Goal: Task Accomplishment & Management: Manage account settings

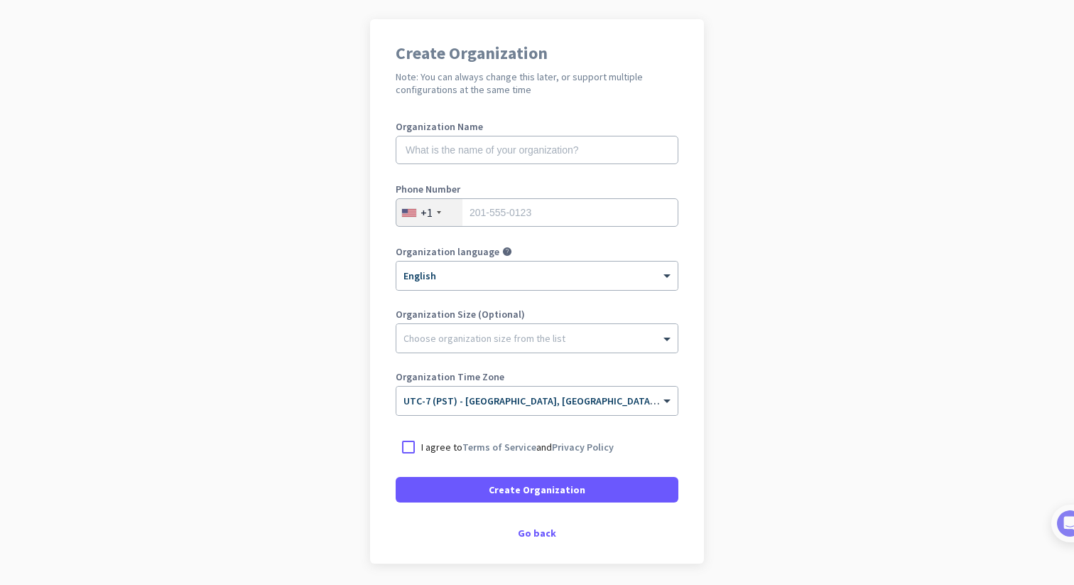
scroll to position [131, 0]
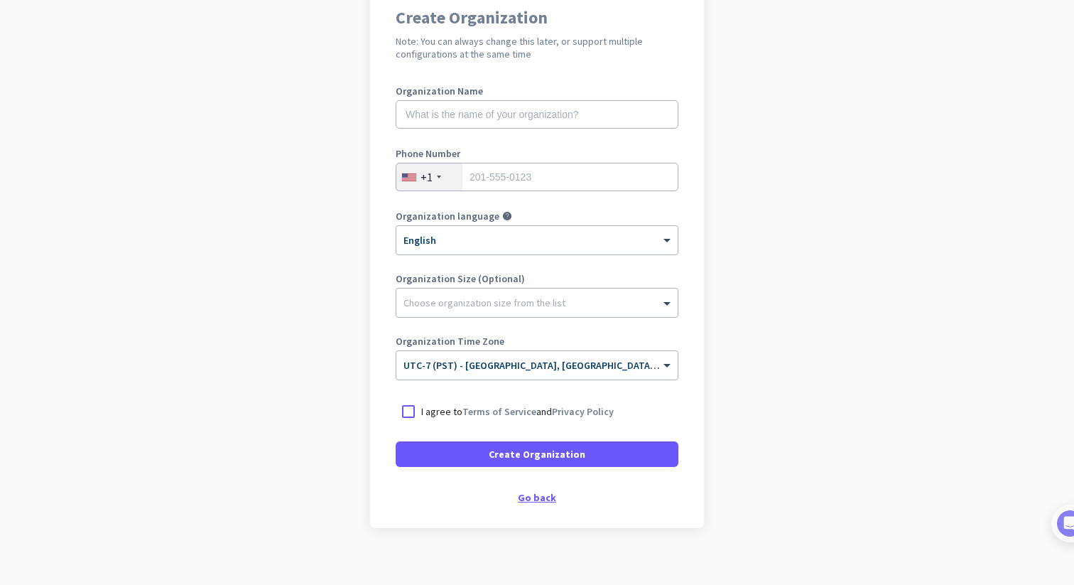
click at [537, 497] on div "Go back" at bounding box center [537, 497] width 283 height 10
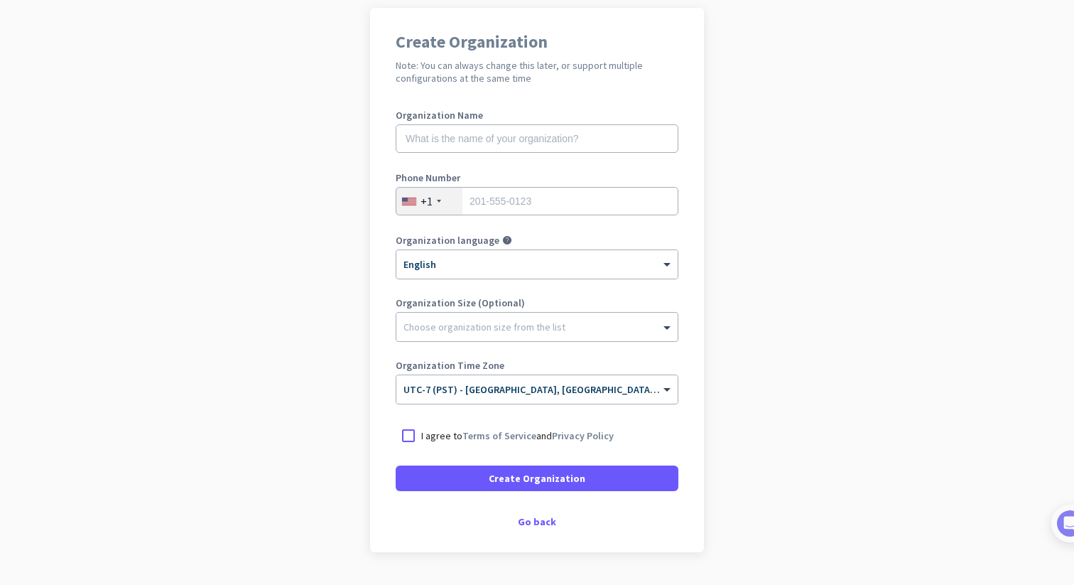
scroll to position [114, 0]
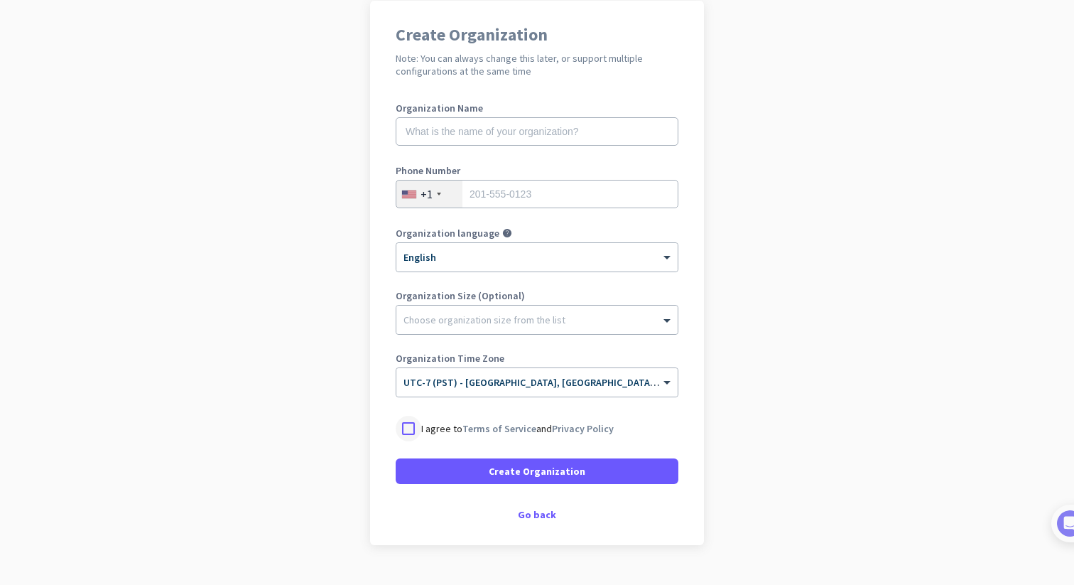
click at [406, 428] on div at bounding box center [409, 429] width 26 height 26
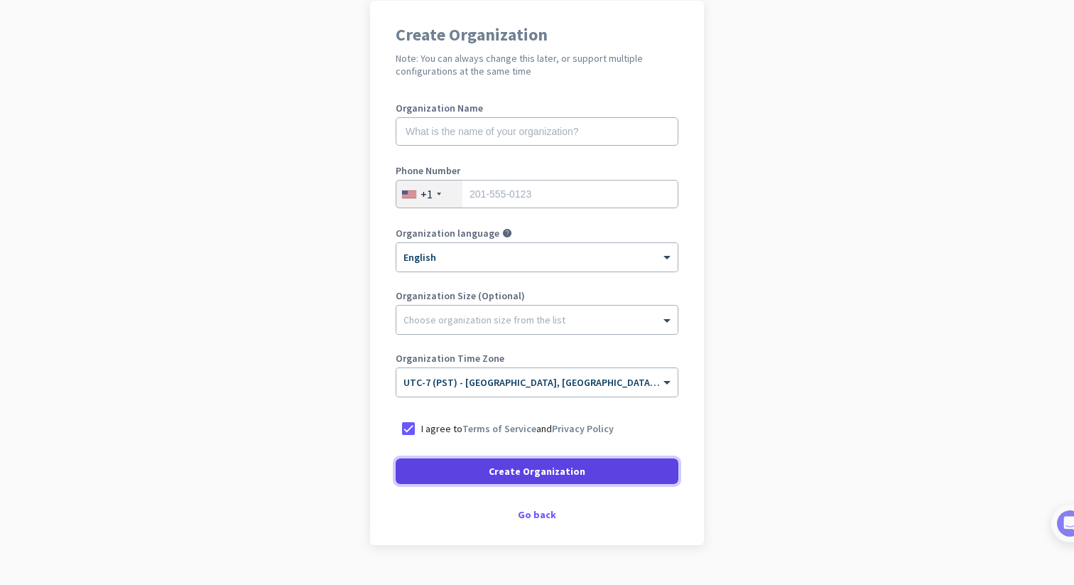
click at [475, 473] on span at bounding box center [537, 471] width 283 height 34
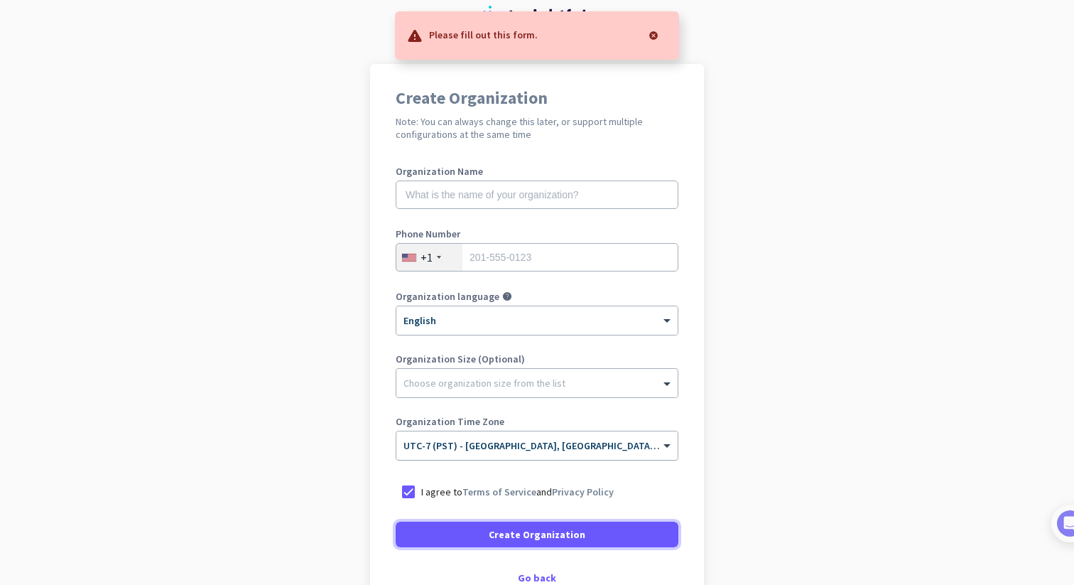
scroll to position [44, 0]
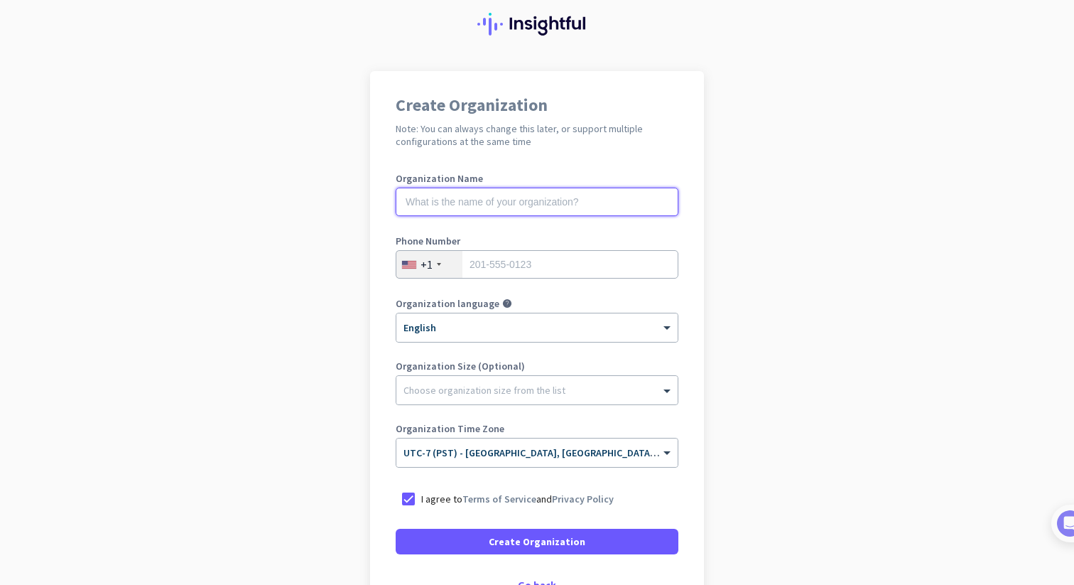
click at [546, 205] on input "text" at bounding box center [537, 202] width 283 height 28
type input "Musina"
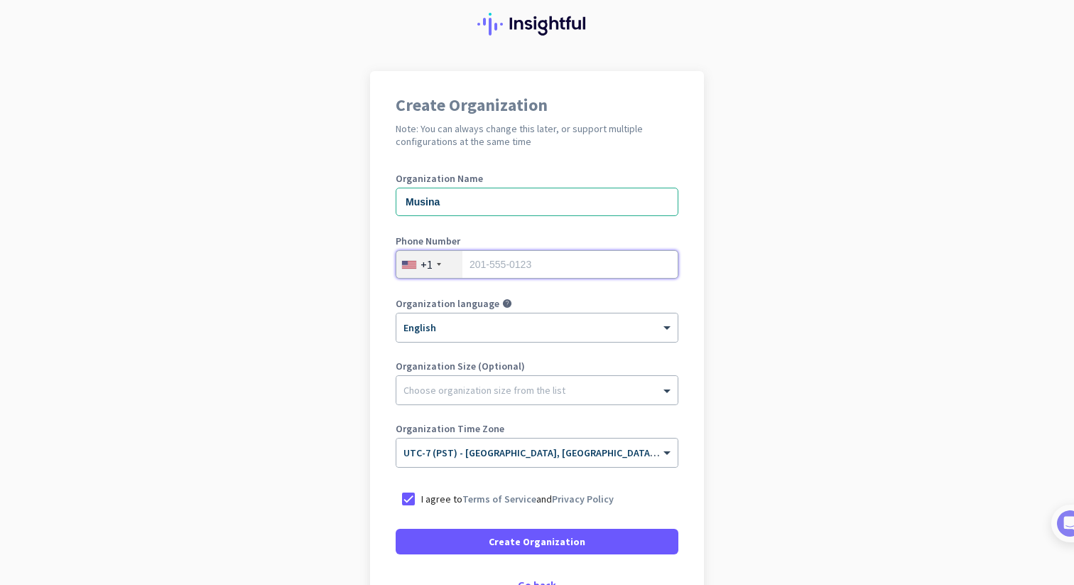
click at [555, 266] on input "tel" at bounding box center [537, 264] width 283 height 28
type input "6614142589"
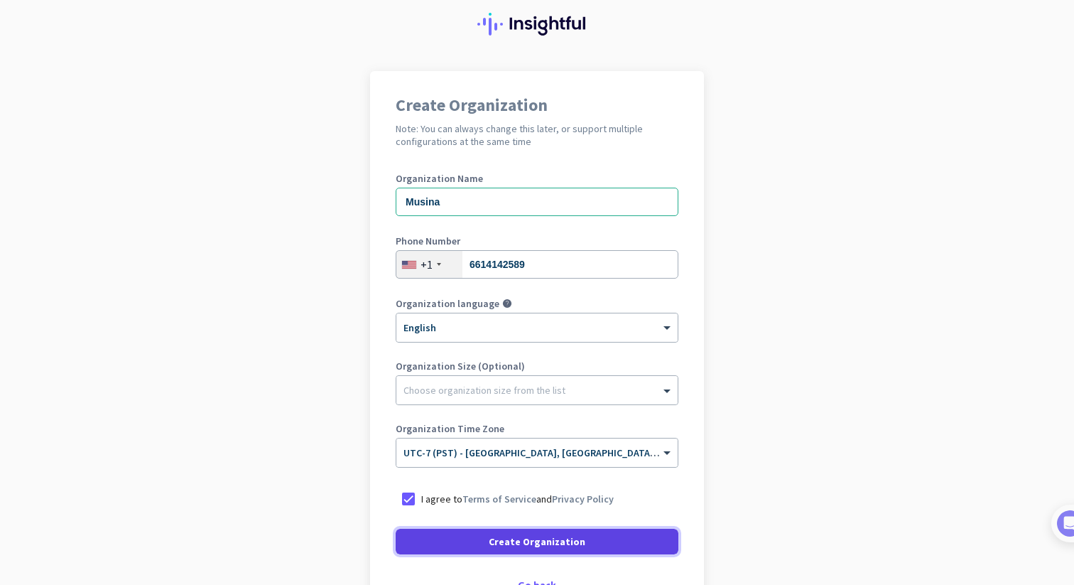
click at [508, 541] on span "Create Organization" at bounding box center [537, 541] width 97 height 14
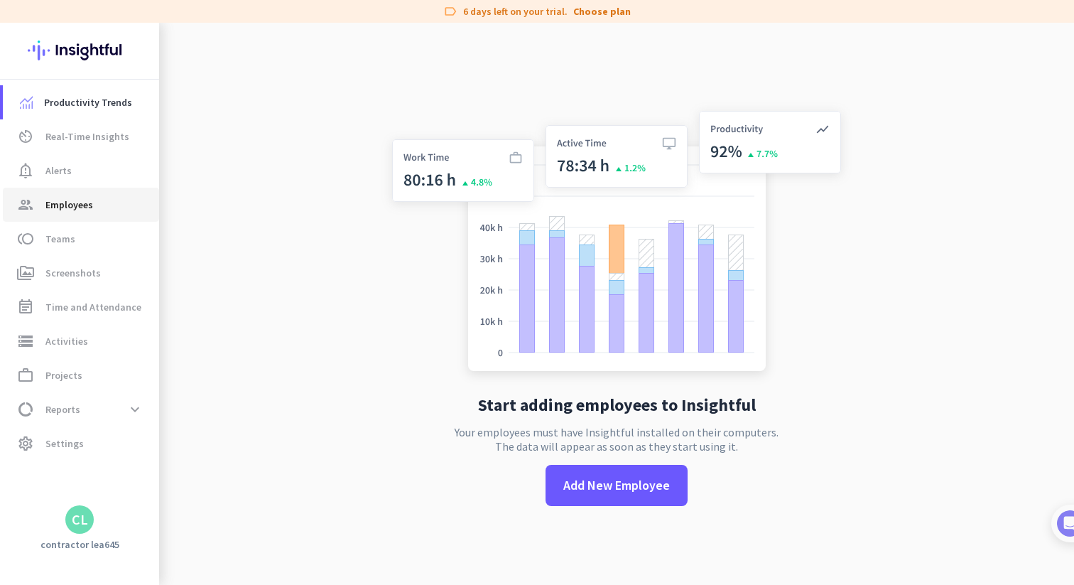
click at [90, 203] on span "Employees" at bounding box center [69, 204] width 48 height 17
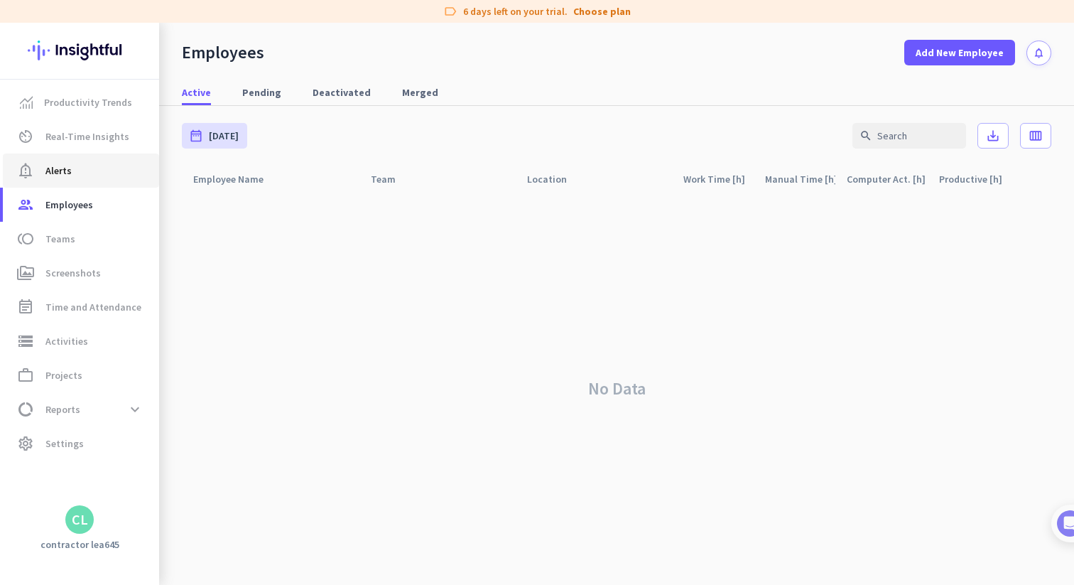
click at [91, 171] on span "notification_important Alerts" at bounding box center [81, 170] width 134 height 17
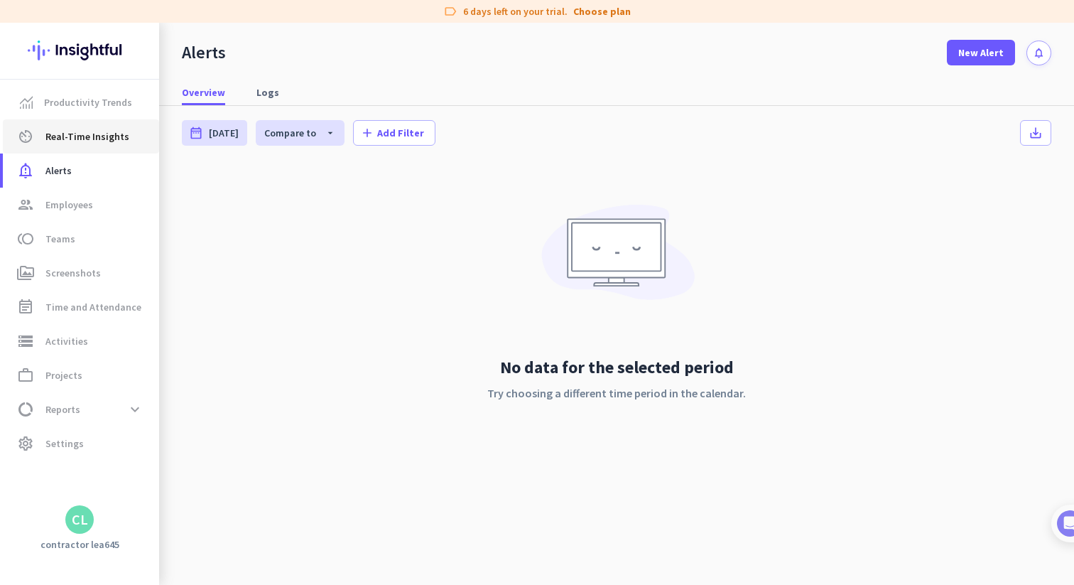
click at [92, 139] on span "Real-Time Insights" at bounding box center [87, 136] width 84 height 17
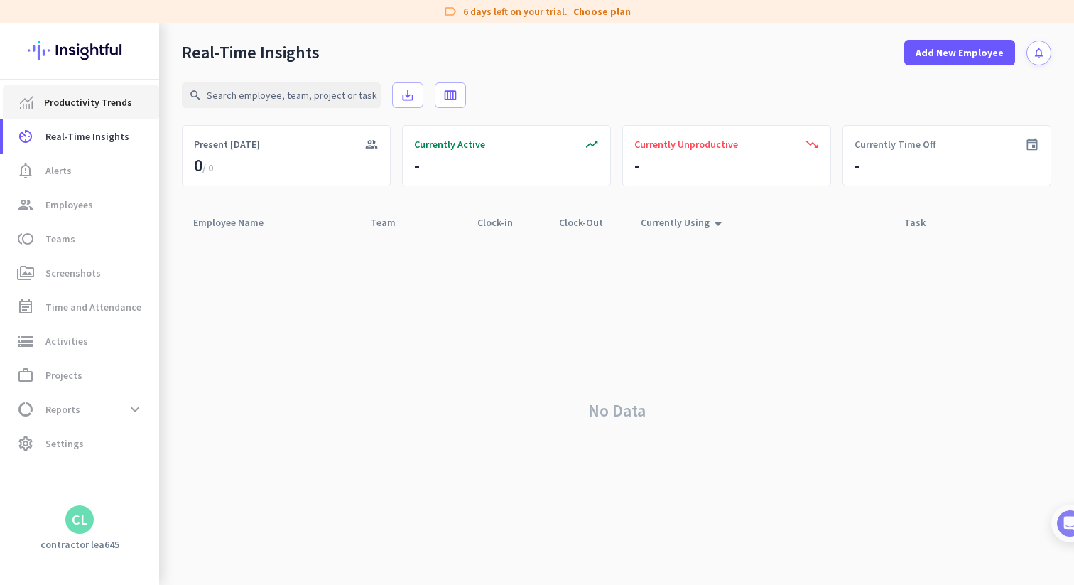
click at [99, 104] on span "Productivity Trends" at bounding box center [88, 102] width 88 height 17
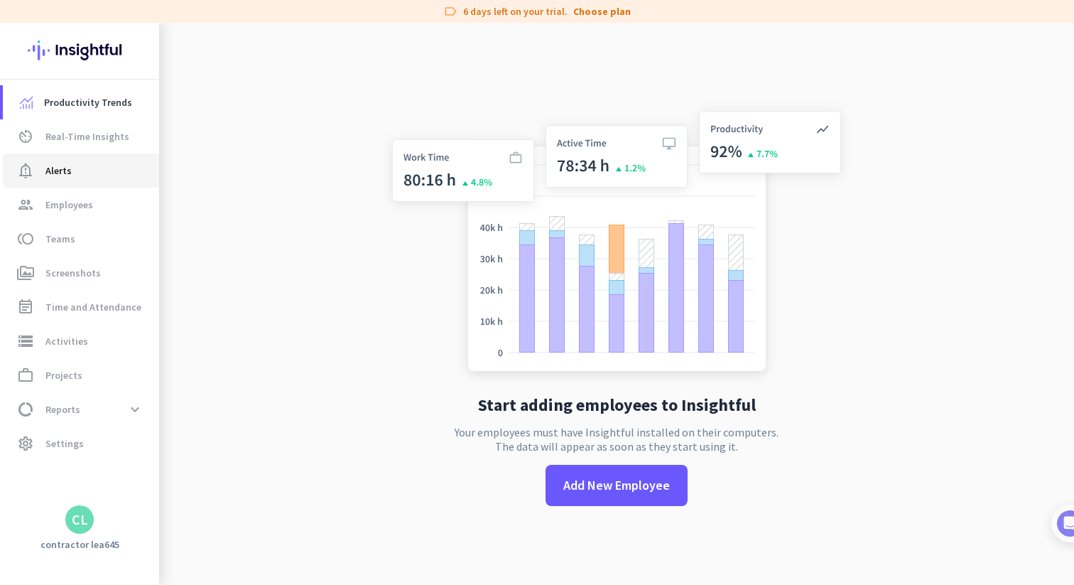
click at [85, 162] on span "notification_important Alerts" at bounding box center [81, 170] width 134 height 17
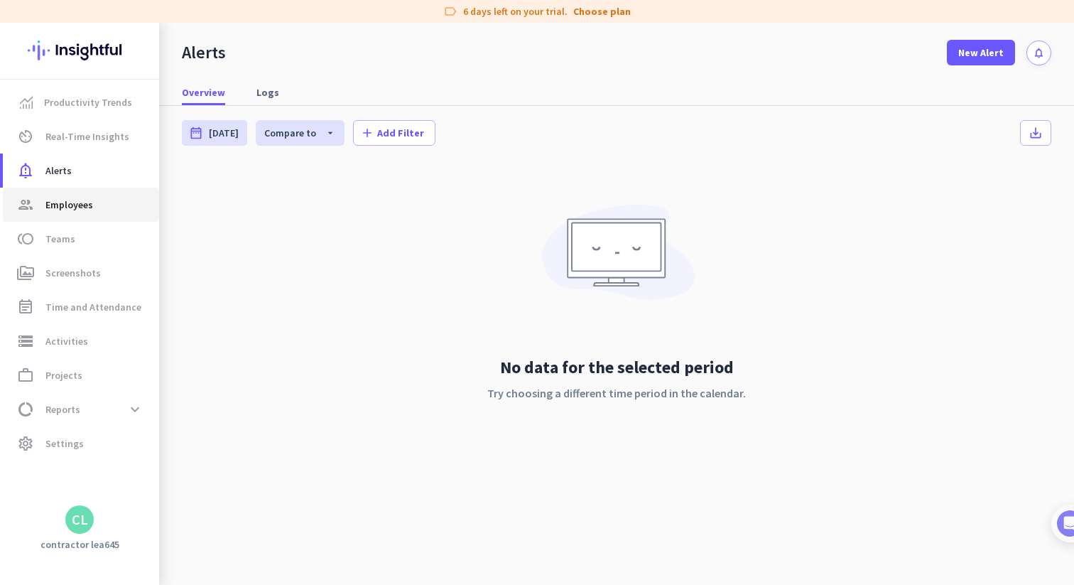
click at [82, 204] on span "Employees" at bounding box center [69, 204] width 48 height 17
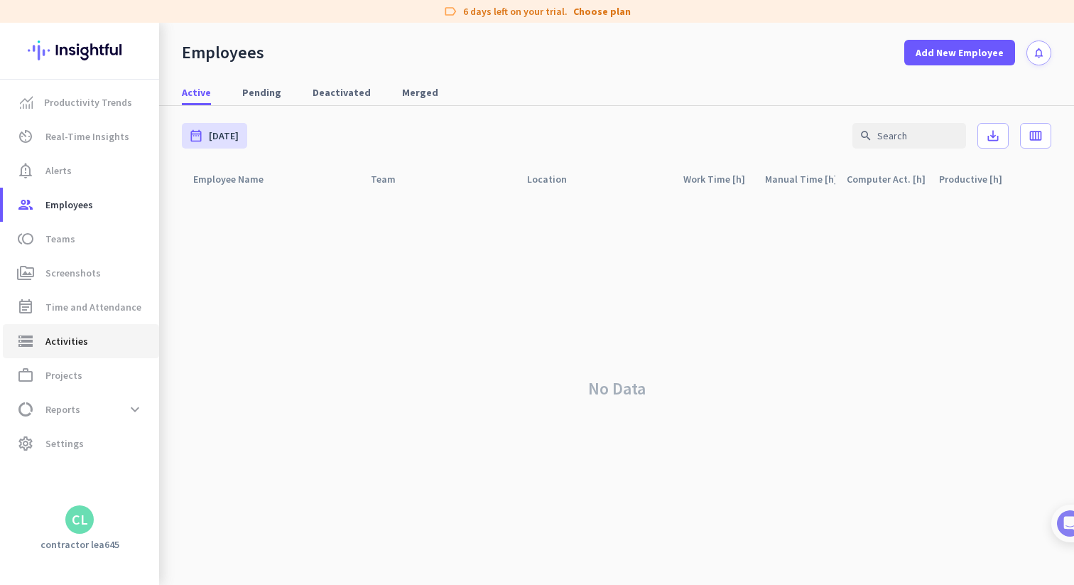
click at [92, 343] on span "storage Activities" at bounding box center [81, 341] width 134 height 17
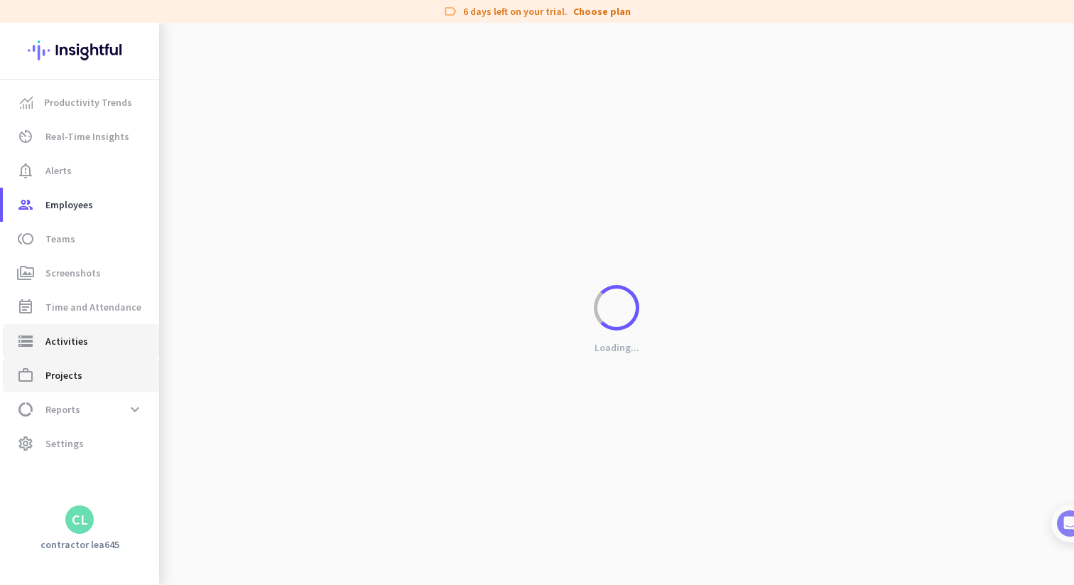
type input "Mon, Sep 22"
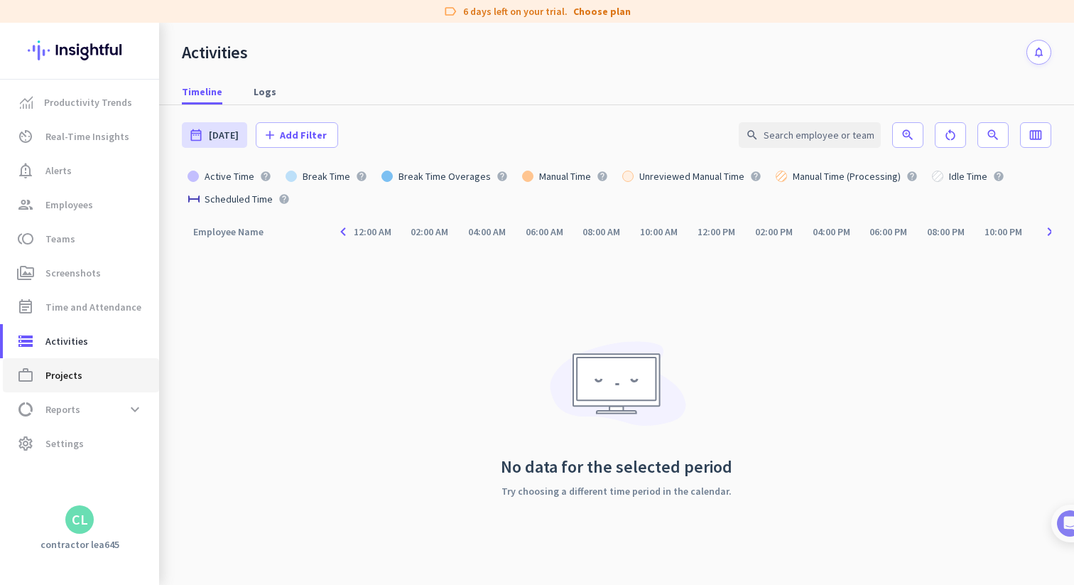
click at [104, 373] on span "work_outline Projects" at bounding box center [81, 375] width 134 height 17
type input "Mon, Sep 22 - Mon, Sep 22"
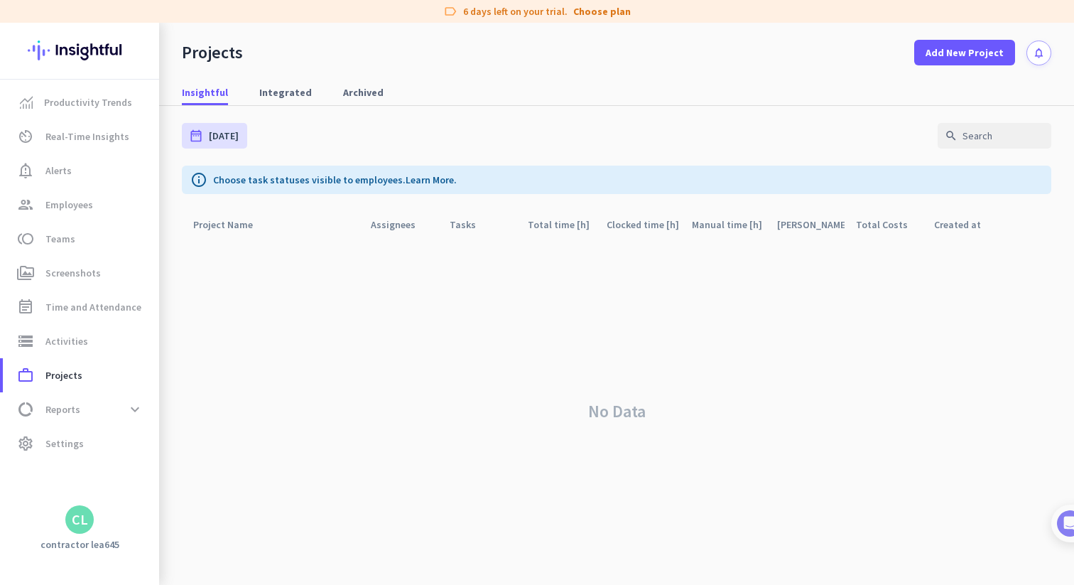
click at [82, 522] on div "CL" at bounding box center [80, 519] width 16 height 14
click at [60, 445] on div at bounding box center [537, 292] width 1074 height 585
click at [43, 446] on span "settings Settings" at bounding box center [81, 443] width 134 height 17
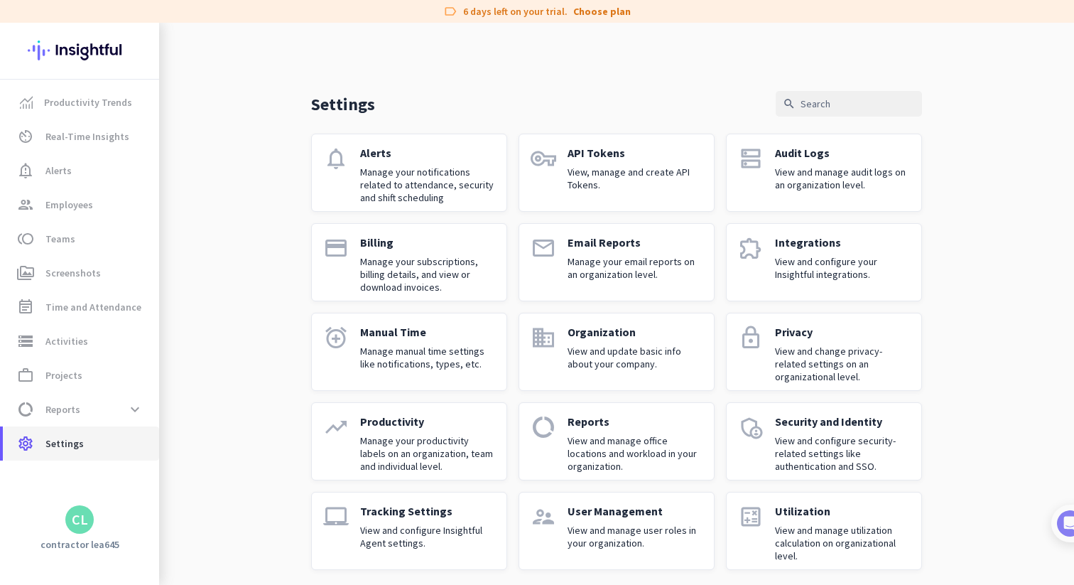
scroll to position [8, 0]
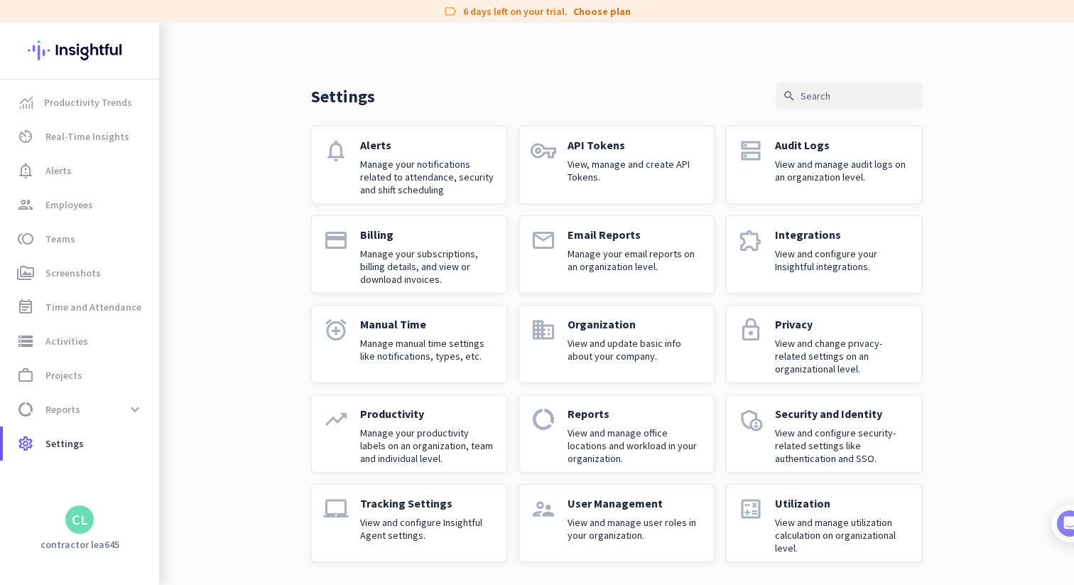
click at [669, 550] on link "supervisor_account User Management View and manage user roles in your organizat…" at bounding box center [617, 523] width 196 height 78
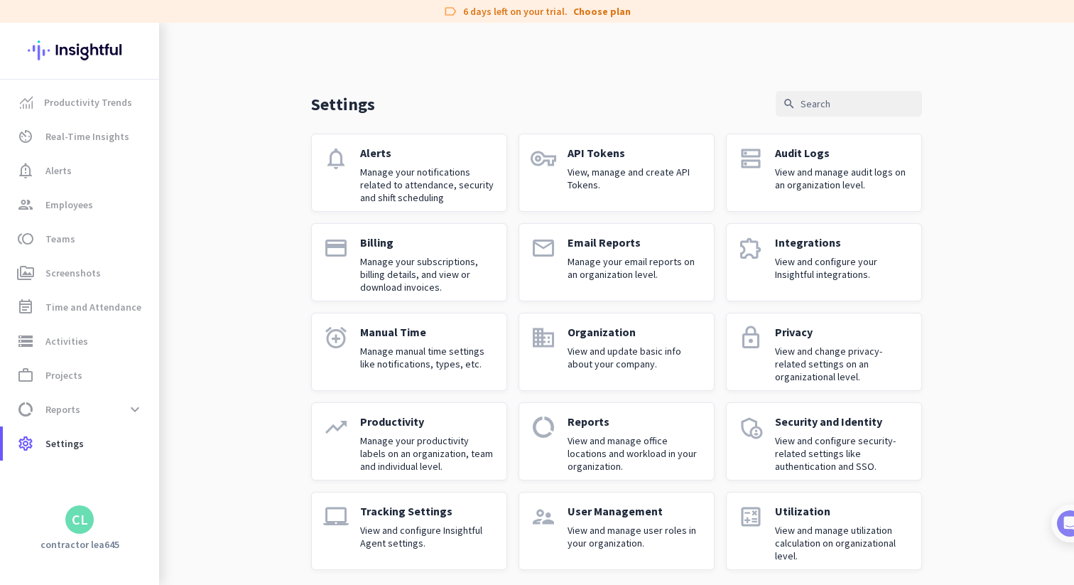
click at [83, 519] on div "CL" at bounding box center [80, 519] width 16 height 14
click at [161, 411] on span "Personal Settings" at bounding box center [155, 415] width 86 height 13
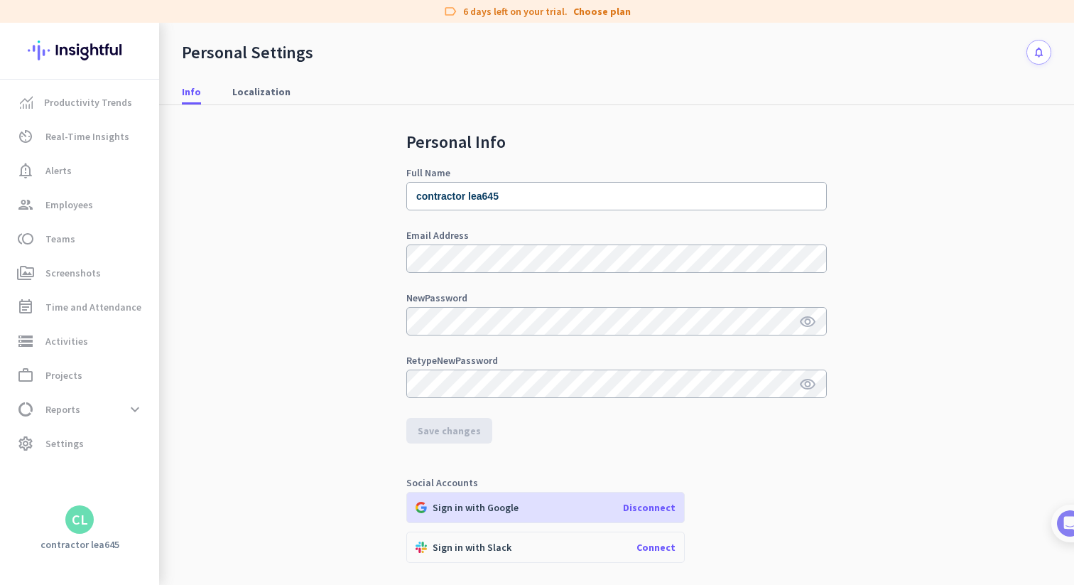
scroll to position [4, 0]
click at [259, 89] on span "Localization" at bounding box center [261, 92] width 58 height 14
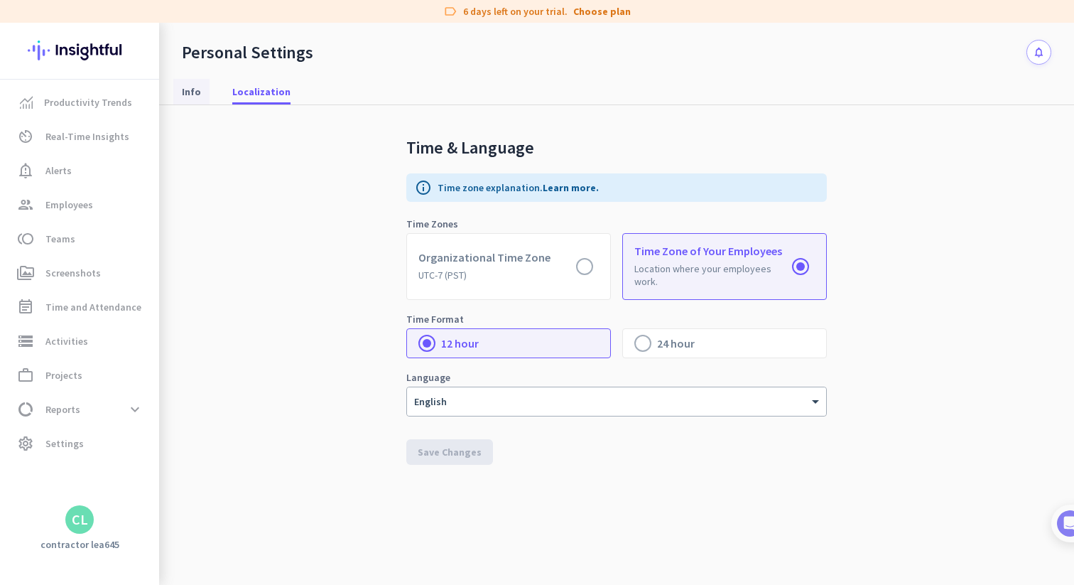
click at [205, 90] on link "Info" at bounding box center [191, 92] width 36 height 26
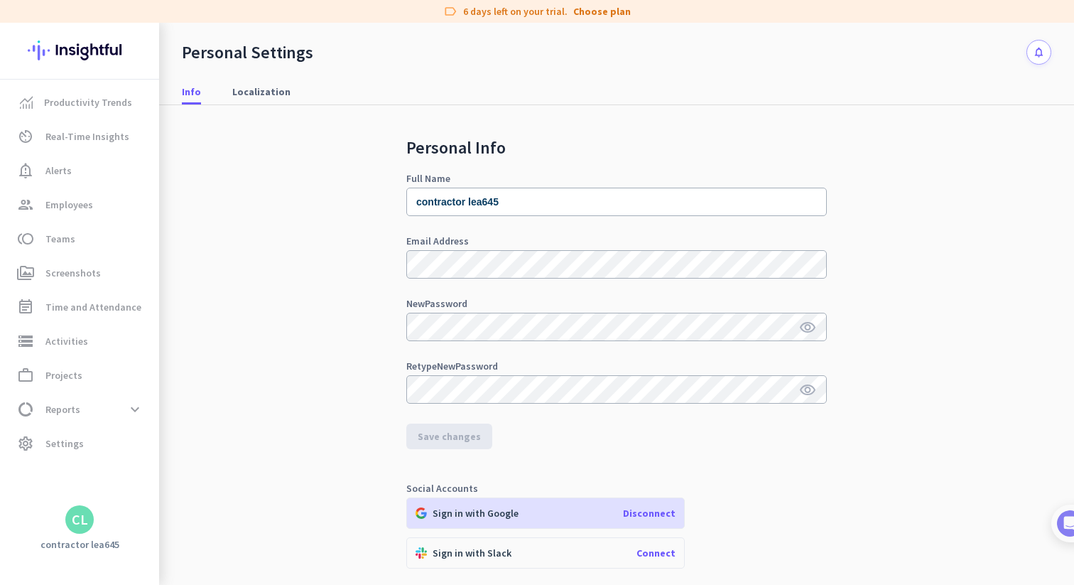
click at [73, 507] on div "CL" at bounding box center [79, 519] width 28 height 28
click at [264, 337] on div at bounding box center [537, 292] width 1074 height 585
click at [96, 112] on link "Productivity Trends" at bounding box center [81, 102] width 156 height 34
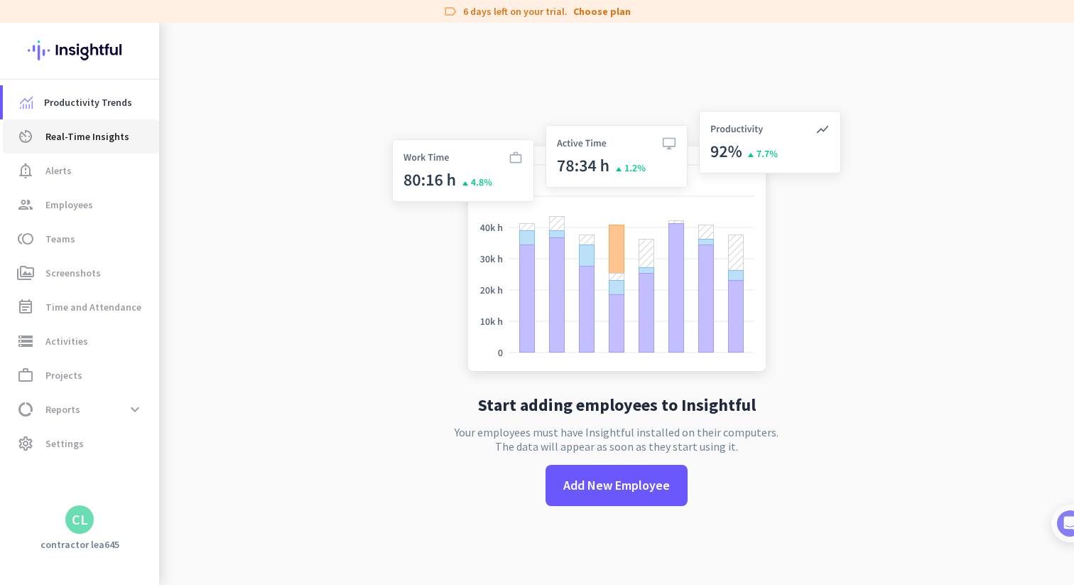
click at [108, 142] on span "Real-Time Insights" at bounding box center [87, 136] width 84 height 17
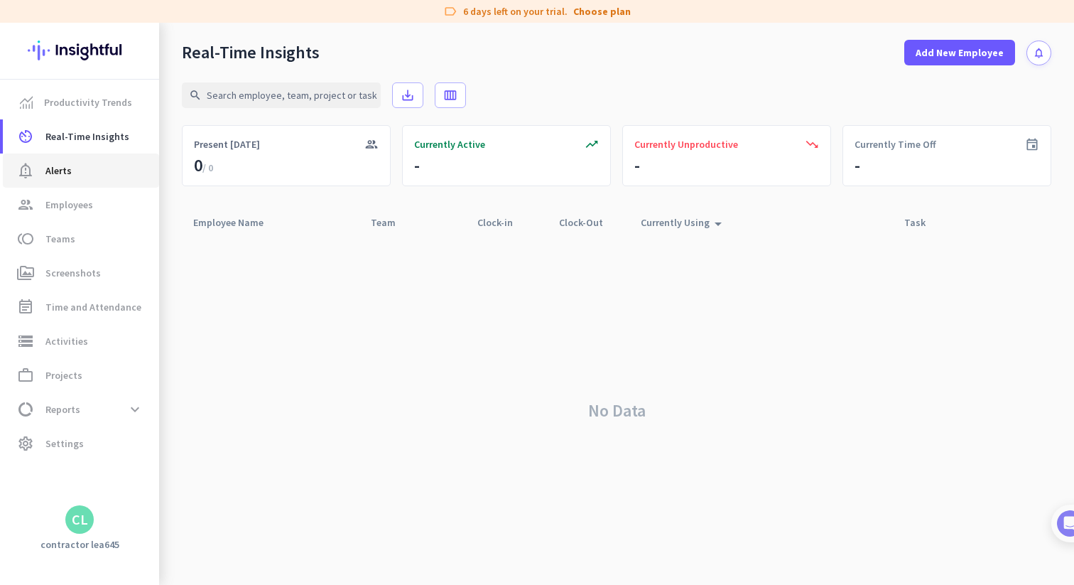
click at [102, 173] on span "notification_important Alerts" at bounding box center [81, 170] width 134 height 17
